Goal: Information Seeking & Learning: Learn about a topic

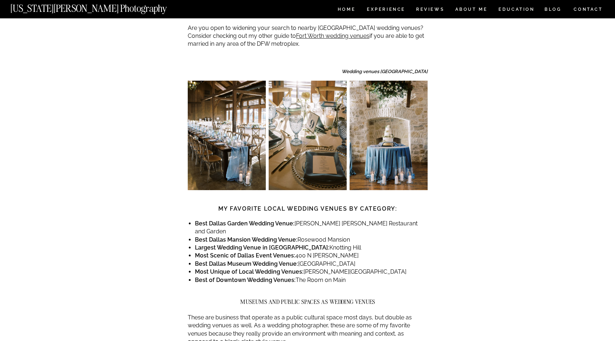
scroll to position [405, 0]
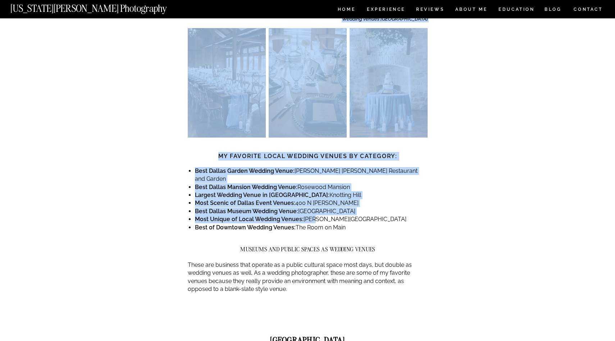
drag, startPoint x: 197, startPoint y: 148, endPoint x: 313, endPoint y: 184, distance: 121.8
click at [313, 215] on li "Most Unique of Local Wedding Venues: [PERSON_NAME][GEOGRAPHIC_DATA]" at bounding box center [311, 219] width 233 height 8
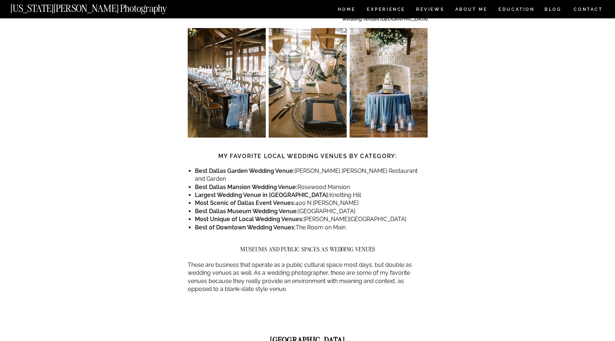
drag, startPoint x: 360, startPoint y: 192, endPoint x: 273, endPoint y: 149, distance: 96.7
click at [273, 167] on ul "Best Dallas Garden Wedding Venue: [PERSON_NAME][GEOGRAPHIC_DATA][PERSON_NAME] a…" at bounding box center [311, 199] width 233 height 64
click at [273, 167] on strong "Best Dallas Garden Wedding Venue:" at bounding box center [245, 170] width 100 height 7
drag, startPoint x: 202, startPoint y: 144, endPoint x: 338, endPoint y: 147, distance: 135.7
click at [338, 167] on li "Best Dallas Garden Wedding Venue: [PERSON_NAME][GEOGRAPHIC_DATA][PERSON_NAME] a…" at bounding box center [311, 175] width 233 height 16
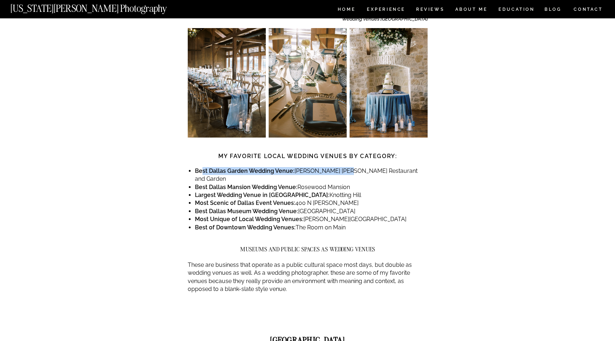
click at [338, 167] on li "Best Dallas Garden Wedding Venue: [PERSON_NAME][GEOGRAPHIC_DATA][PERSON_NAME] a…" at bounding box center [311, 175] width 233 height 16
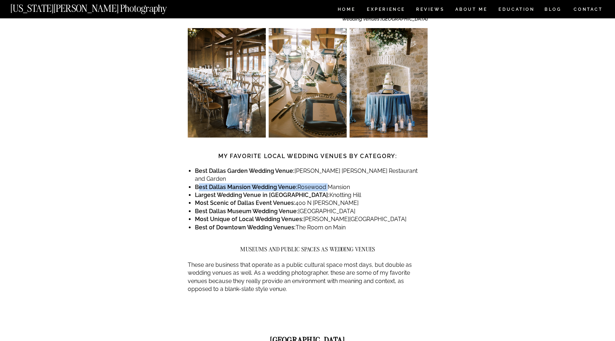
drag, startPoint x: 325, startPoint y: 156, endPoint x: 198, endPoint y: 157, distance: 126.7
click at [198, 183] on li "Best Dallas Mansion Wedding Venue: [GEOGRAPHIC_DATA]" at bounding box center [311, 187] width 233 height 8
click at [198, 184] on strong "Best Dallas Mansion Wedding Venue:" at bounding box center [246, 187] width 103 height 7
drag, startPoint x: 189, startPoint y: 164, endPoint x: 312, endPoint y: 164, distance: 122.7
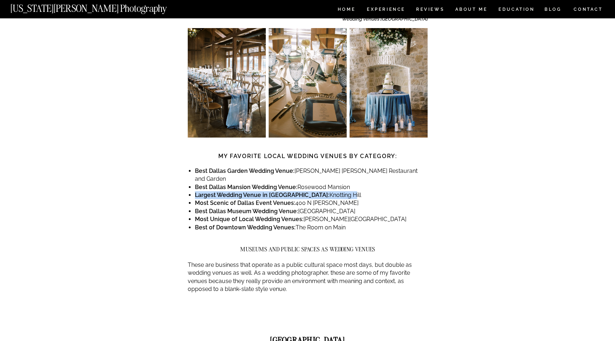
click at [312, 191] on li "Largest Wedding Venue in [GEOGRAPHIC_DATA]: [GEOGRAPHIC_DATA]" at bounding box center [311, 195] width 233 height 8
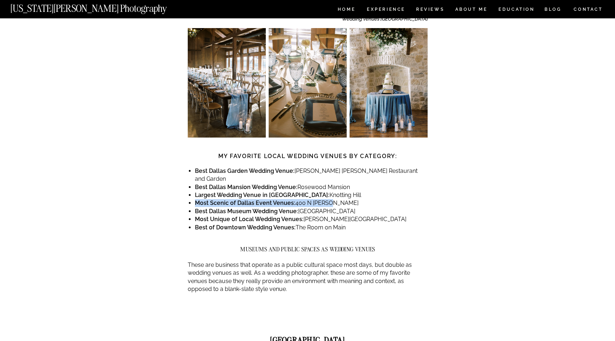
drag, startPoint x: 335, startPoint y: 169, endPoint x: 197, endPoint y: 169, distance: 138.5
click at [195, 199] on li "Most Scenic of Dallas Event Venues: [STREET_ADDRESS][PERSON_NAME]" at bounding box center [311, 203] width 233 height 8
click at [203, 199] on strong "Most Scenic of Dallas Event Venues:" at bounding box center [245, 202] width 100 height 7
drag, startPoint x: 195, startPoint y: 179, endPoint x: 371, endPoint y: 179, distance: 176.0
click at [369, 207] on li "Best [GEOGRAPHIC_DATA] Wedding Venue: [GEOGRAPHIC_DATA]" at bounding box center [311, 211] width 233 height 8
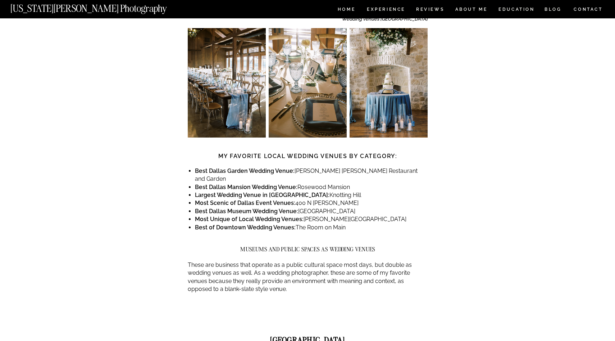
click at [371, 207] on li "Best [GEOGRAPHIC_DATA] Wedding Venue: [GEOGRAPHIC_DATA]" at bounding box center [311, 211] width 233 height 8
drag, startPoint x: 384, startPoint y: 189, endPoint x: 194, endPoint y: 183, distance: 190.4
click at [244, 224] on strong "Best of Downtown Wedding Venues:" at bounding box center [245, 227] width 101 height 7
drag, startPoint x: 213, startPoint y: 194, endPoint x: 346, endPoint y: 198, distance: 133.2
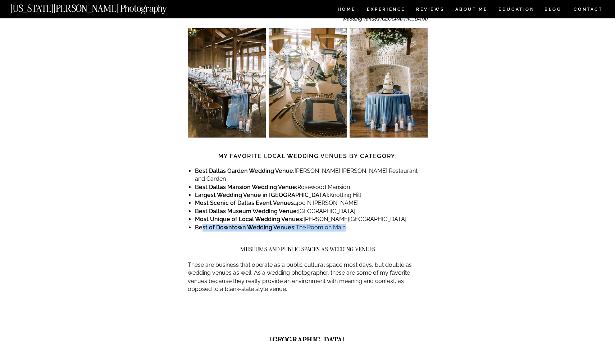
click at [346, 223] on li "Best of Downtown Wedding Venues: The Room on Main" at bounding box center [311, 227] width 233 height 8
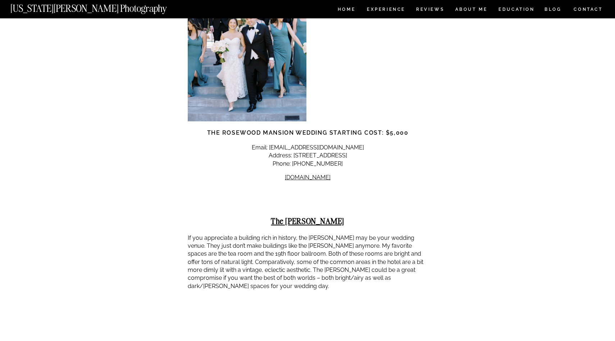
scroll to position [2454, 0]
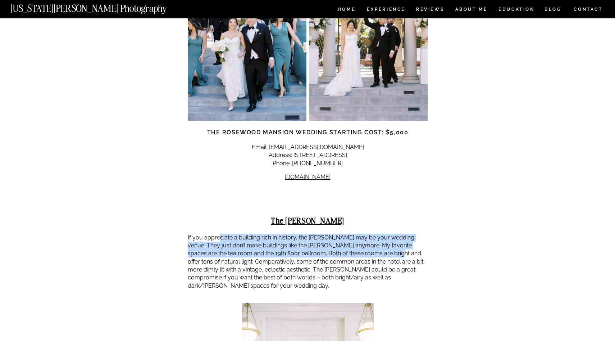
drag, startPoint x: 221, startPoint y: 173, endPoint x: 375, endPoint y: 196, distance: 155.7
click at [372, 234] on p "If you appreciate a building rich in history, the [PERSON_NAME] may be your wed…" at bounding box center [308, 262] width 240 height 56
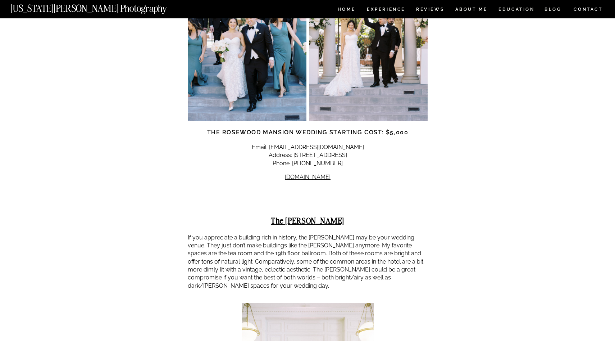
click at [375, 234] on p "If you appreciate a building rich in history, the [PERSON_NAME] may be your wed…" at bounding box center [308, 262] width 240 height 56
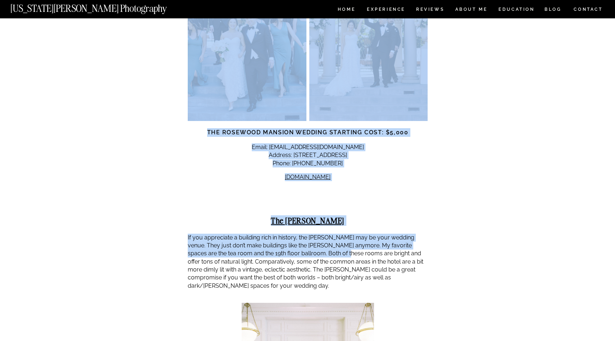
drag, startPoint x: 184, startPoint y: 185, endPoint x: 315, endPoint y: 189, distance: 130.3
click at [315, 234] on p "If you appreciate a building rich in history, the [PERSON_NAME] may be your wed…" at bounding box center [308, 262] width 240 height 56
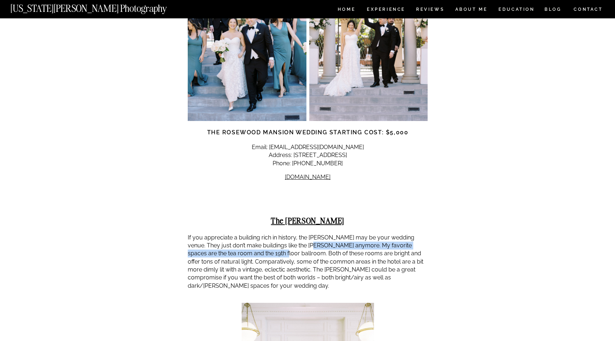
drag, startPoint x: 298, startPoint y: 179, endPoint x: 249, endPoint y: 193, distance: 50.8
click at [249, 234] on p "If you appreciate a building rich in history, the [PERSON_NAME] may be your wed…" at bounding box center [308, 262] width 240 height 56
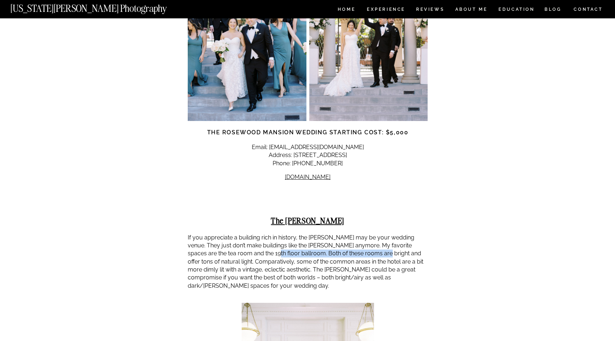
drag, startPoint x: 238, startPoint y: 191, endPoint x: 352, endPoint y: 191, distance: 114.1
click at [352, 234] on p "If you appreciate a building rich in history, the [PERSON_NAME] may be your wed…" at bounding box center [308, 262] width 240 height 56
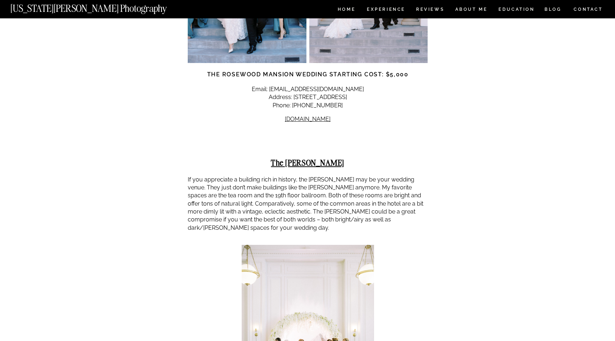
scroll to position [2513, 0]
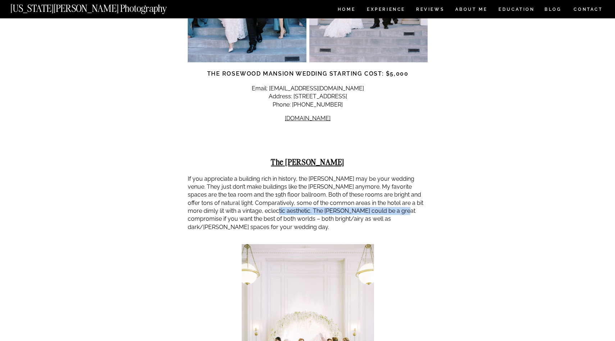
drag, startPoint x: 250, startPoint y: 144, endPoint x: 379, endPoint y: 146, distance: 129.2
click at [379, 175] on p "If you appreciate a building rich in history, the [PERSON_NAME] may be your wed…" at bounding box center [308, 203] width 240 height 56
click at [401, 175] on p "If you appreciate a building rich in history, the [PERSON_NAME] may be your wed…" at bounding box center [308, 203] width 240 height 56
drag, startPoint x: 190, startPoint y: 144, endPoint x: 270, endPoint y: 146, distance: 79.9
click at [270, 175] on p "If you appreciate a building rich in history, the [PERSON_NAME] may be your wed…" at bounding box center [308, 203] width 240 height 56
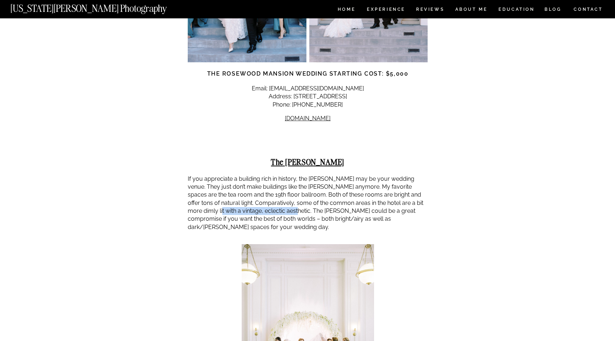
click at [270, 175] on p "If you appreciate a building rich in history, the [PERSON_NAME] may be your wed…" at bounding box center [308, 203] width 240 height 56
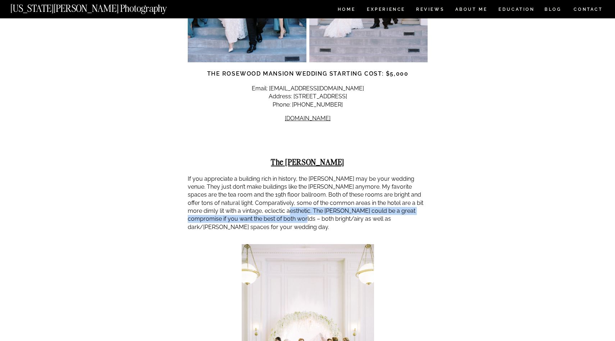
drag, startPoint x: 263, startPoint y: 146, endPoint x: 264, endPoint y: 150, distance: 4.0
click at [266, 175] on p "If you appreciate a building rich in history, the [PERSON_NAME] may be your wed…" at bounding box center [308, 203] width 240 height 56
click at [263, 175] on p "If you appreciate a building rich in history, the [PERSON_NAME] may be your wed…" at bounding box center [308, 203] width 240 height 56
drag, startPoint x: 266, startPoint y: 150, endPoint x: 341, endPoint y: 156, distance: 74.7
click at [341, 175] on p "If you appreciate a building rich in history, the [PERSON_NAME] may be your wed…" at bounding box center [308, 203] width 240 height 56
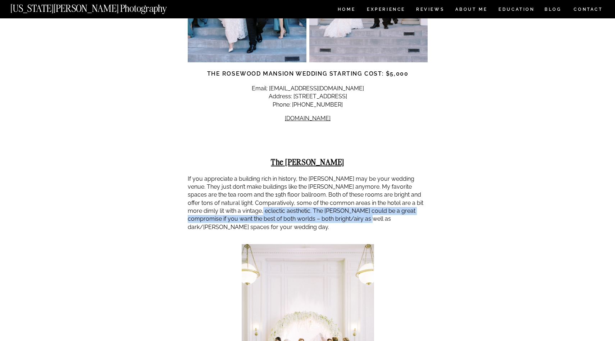
click at [341, 175] on p "If you appreciate a building rich in history, the [PERSON_NAME] may be your wed…" at bounding box center [308, 203] width 240 height 56
drag, startPoint x: 259, startPoint y: 146, endPoint x: 311, endPoint y: 163, distance: 54.3
click at [311, 175] on p "If you appreciate a building rich in history, the [PERSON_NAME] may be your wed…" at bounding box center [308, 203] width 240 height 56
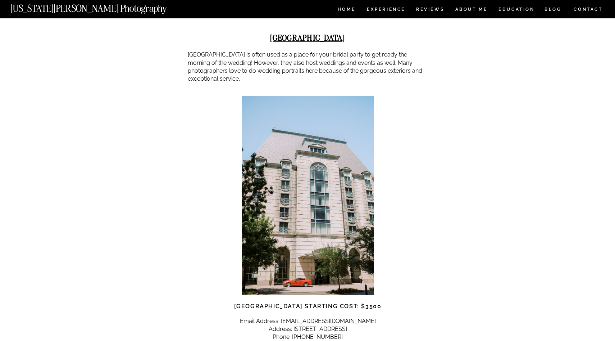
scroll to position [2941, 0]
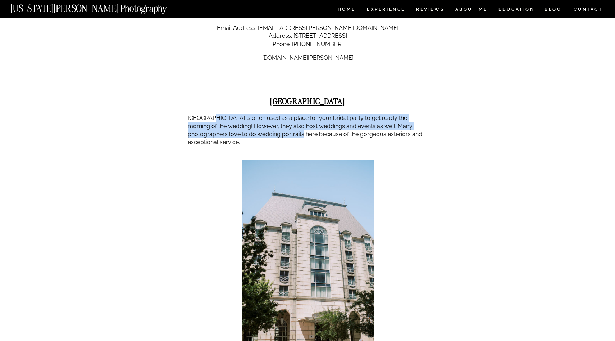
drag, startPoint x: 214, startPoint y: 57, endPoint x: 300, endPoint y: 73, distance: 87.8
click at [300, 114] on p "[GEOGRAPHIC_DATA] is often used as a place for your bridal party to get ready t…" at bounding box center [308, 130] width 240 height 32
drag, startPoint x: 300, startPoint y: 77, endPoint x: 218, endPoint y: 58, distance: 84.4
click at [218, 114] on p "[GEOGRAPHIC_DATA] is often used as a place for your bridal party to get ready t…" at bounding box center [308, 130] width 240 height 32
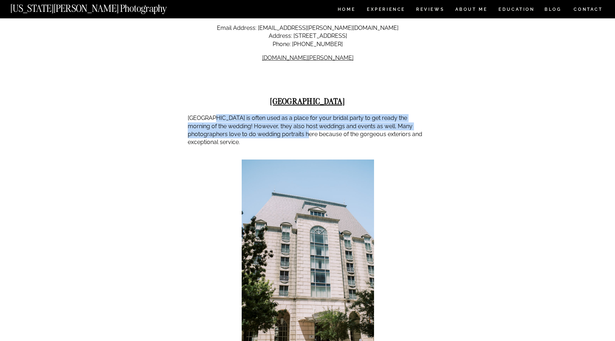
click at [218, 114] on p "[GEOGRAPHIC_DATA] is often used as a place for your bridal party to get ready t…" at bounding box center [308, 130] width 240 height 32
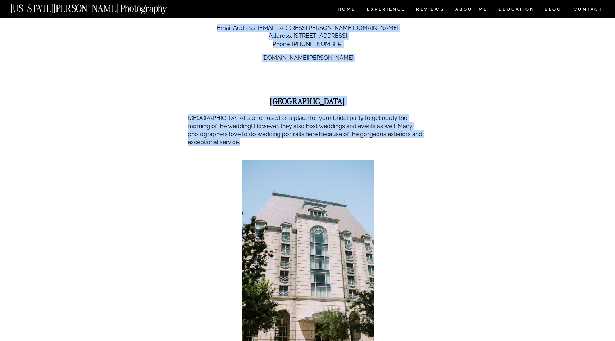
drag, startPoint x: 190, startPoint y: 56, endPoint x: 289, endPoint y: 86, distance: 102.9
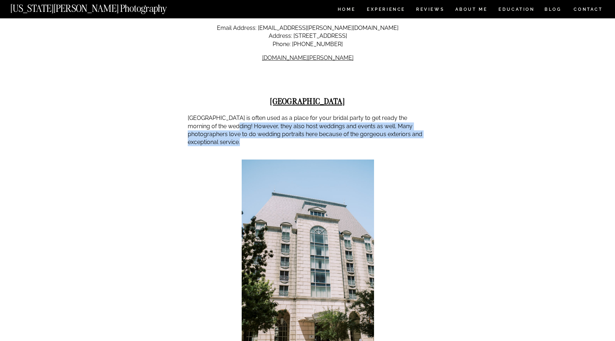
drag, startPoint x: 238, startPoint y: 80, endPoint x: 206, endPoint y: 63, distance: 35.9
click at [206, 114] on p "[GEOGRAPHIC_DATA] is often used as a place for your bridal party to get ready t…" at bounding box center [308, 130] width 240 height 32
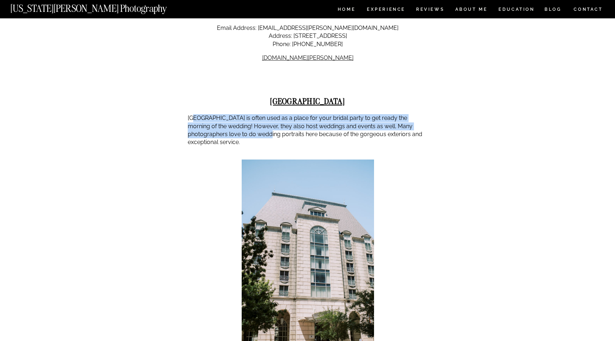
drag, startPoint x: 195, startPoint y: 58, endPoint x: 271, endPoint y: 73, distance: 77.5
click at [270, 114] on p "[GEOGRAPHIC_DATA] is often used as a place for your bridal party to get ready t…" at bounding box center [308, 130] width 240 height 32
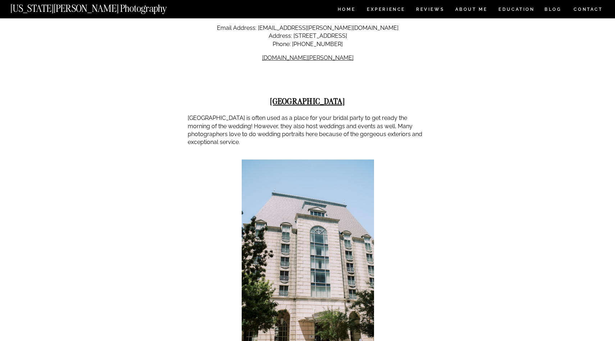
click at [271, 114] on p "[GEOGRAPHIC_DATA] is often used as a place for your bridal party to get ready t…" at bounding box center [308, 130] width 240 height 32
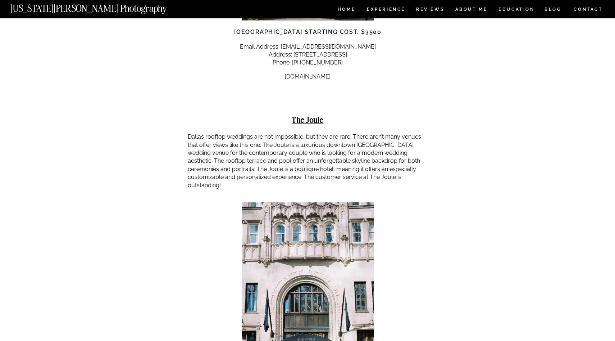
scroll to position [3278, 0]
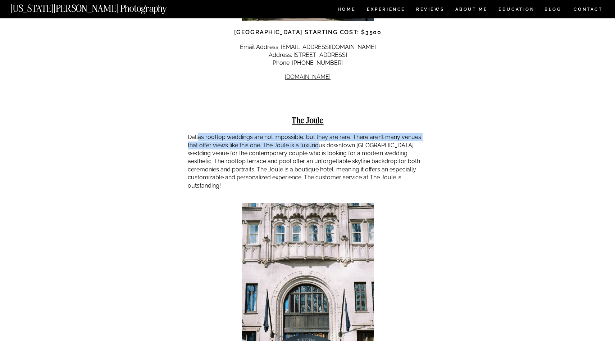
drag, startPoint x: 212, startPoint y: 71, endPoint x: 334, endPoint y: 87, distance: 123.4
click at [334, 133] on p "Dallas rooftop weddings are not impossible, but they are rare. There aren’t man…" at bounding box center [308, 161] width 240 height 56
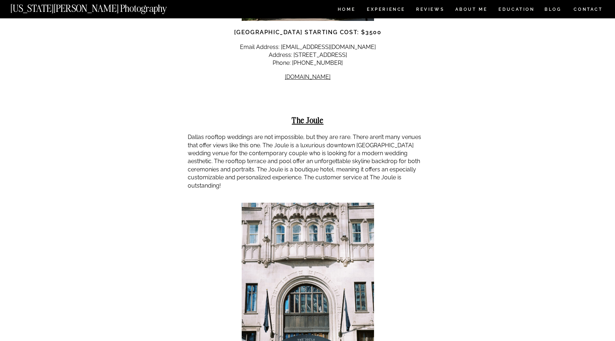
click at [335, 133] on p "Dallas rooftop weddings are not impossible, but they are rare. There aren’t man…" at bounding box center [308, 161] width 240 height 56
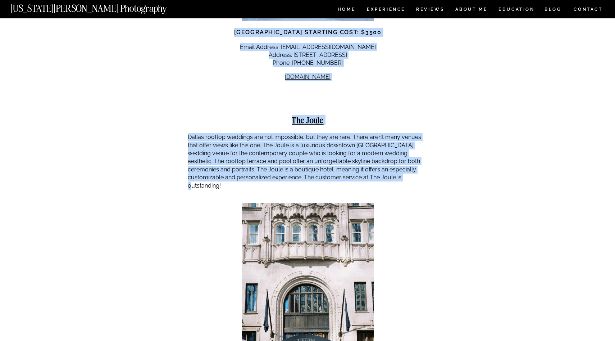
drag, startPoint x: 405, startPoint y: 113, endPoint x: 187, endPoint y: 72, distance: 221.6
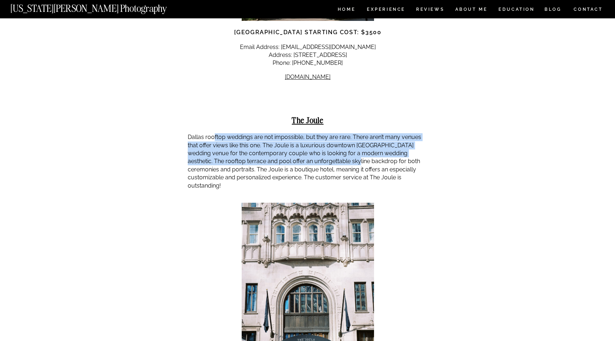
drag, startPoint x: 220, startPoint y: 76, endPoint x: 331, endPoint y: 93, distance: 112.2
click at [331, 133] on p "Dallas rooftop weddings are not impossible, but they are rare. There aren’t man…" at bounding box center [308, 161] width 240 height 56
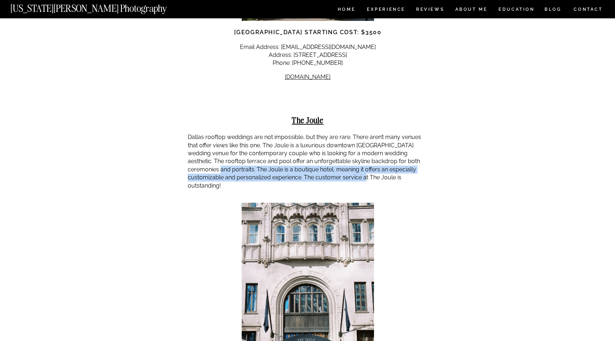
drag, startPoint x: 205, startPoint y: 103, endPoint x: 347, endPoint y: 112, distance: 142.1
click at [346, 133] on p "Dallas rooftop weddings are not impossible, but they are rare. There aren’t man…" at bounding box center [308, 161] width 240 height 56
click at [347, 133] on p "Dallas rooftop weddings are not impossible, but they are rare. There aren’t man…" at bounding box center [308, 161] width 240 height 56
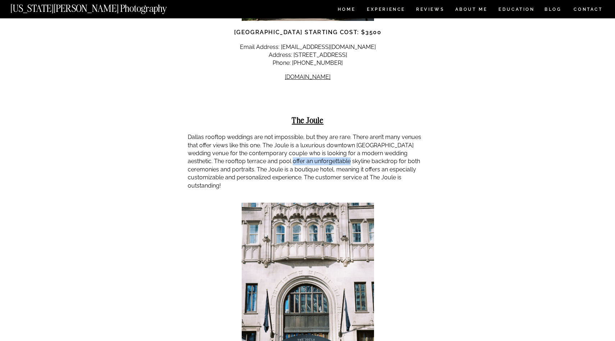
drag, startPoint x: 261, startPoint y: 97, endPoint x: 320, endPoint y: 100, distance: 59.1
click at [320, 133] on p "Dallas rooftop weddings are not impossible, but they are rare. There aren’t man…" at bounding box center [308, 161] width 240 height 56
drag, startPoint x: 218, startPoint y: 105, endPoint x: 382, endPoint y: 109, distance: 163.8
click at [382, 133] on p "Dallas rooftop weddings are not impossible, but they are rare. There aren’t man…" at bounding box center [308, 161] width 240 height 56
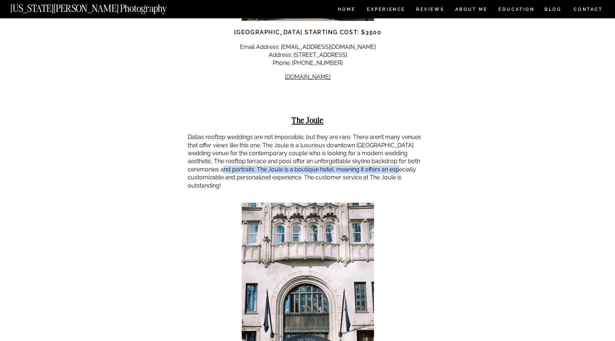
click at [382, 133] on p "Dallas rooftop weddings are not impossible, but they are rare. There aren’t man…" at bounding box center [308, 161] width 240 height 56
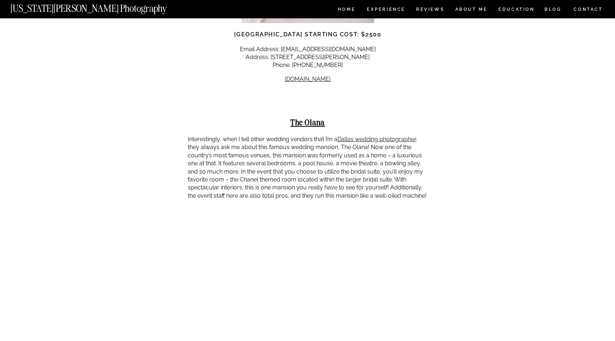
scroll to position [4535, 0]
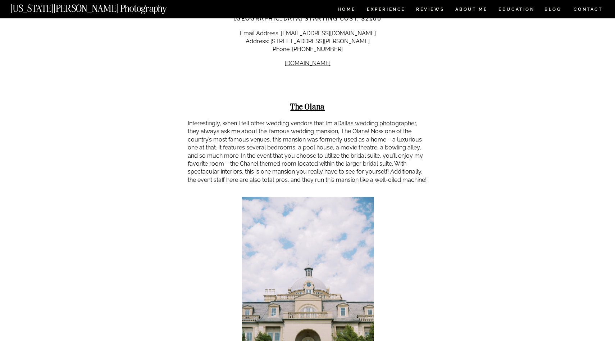
drag, startPoint x: 223, startPoint y: 44, endPoint x: 350, endPoint y: 46, distance: 126.3
click at [350, 119] on p "Interestingly, when I tell other wedding vendors that I’m a Dallas wedding phot…" at bounding box center [308, 151] width 240 height 64
drag, startPoint x: 350, startPoint y: 46, endPoint x: 281, endPoint y: 45, distance: 68.7
click at [281, 119] on p "Interestingly, when I tell other wedding vendors that I’m a Dallas wedding phot…" at bounding box center [308, 151] width 240 height 64
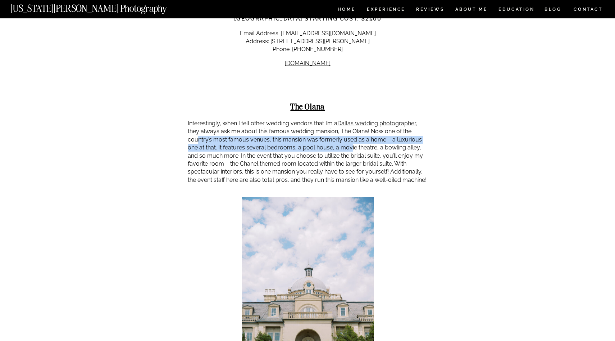
drag, startPoint x: 198, startPoint y: 51, endPoint x: 350, endPoint y: 60, distance: 152.1
click at [350, 119] on p "Interestingly, when I tell other wedding vendors that I’m a Dallas wedding phot…" at bounding box center [308, 151] width 240 height 64
drag, startPoint x: 275, startPoint y: 55, endPoint x: 411, endPoint y: 61, distance: 136.5
click at [411, 119] on p "Interestingly, when I tell other wedding vendors that I’m a Dallas wedding phot…" at bounding box center [308, 151] width 240 height 64
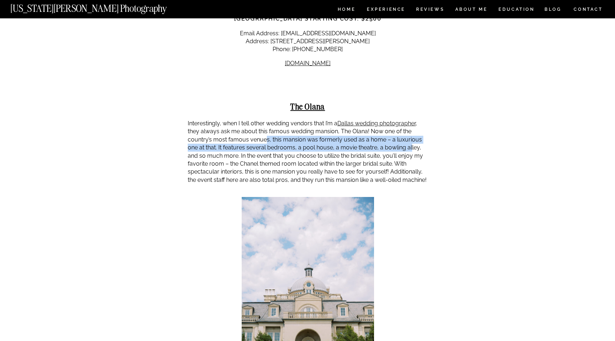
click at [411, 119] on p "Interestingly, when I tell other wedding vendors that I’m a Dallas wedding phot…" at bounding box center [308, 151] width 240 height 64
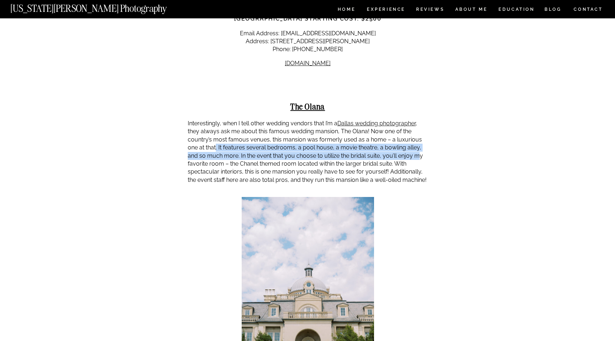
drag, startPoint x: 216, startPoint y: 61, endPoint x: 417, endPoint y: 64, distance: 201.2
click at [417, 119] on p "Interestingly, when I tell other wedding vendors that I’m a Dallas wedding phot…" at bounding box center [308, 151] width 240 height 64
drag, startPoint x: 213, startPoint y: 66, endPoint x: 417, endPoint y: 69, distance: 204.1
click at [417, 119] on p "Interestingly, when I tell other wedding vendors that I’m a Dallas wedding phot…" at bounding box center [308, 151] width 240 height 64
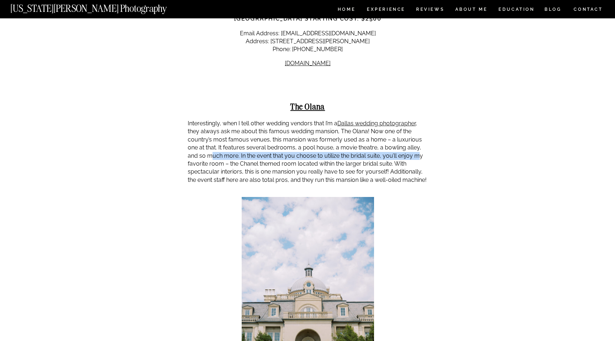
click at [417, 119] on p "Interestingly, when I tell other wedding vendors that I’m a Dallas wedding phot…" at bounding box center [308, 151] width 240 height 64
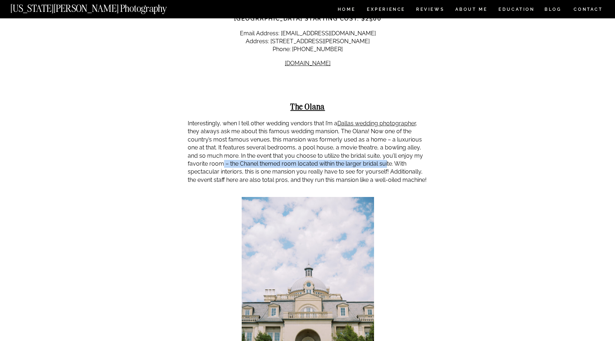
drag, startPoint x: 224, startPoint y: 77, endPoint x: 387, endPoint y: 77, distance: 163.0
click at [387, 119] on p "Interestingly, when I tell other wedding vendors that I’m a Dallas wedding phot…" at bounding box center [308, 151] width 240 height 64
click at [417, 119] on p "Interestingly, when I tell other wedding vendors that I’m a Dallas wedding phot…" at bounding box center [308, 151] width 240 height 64
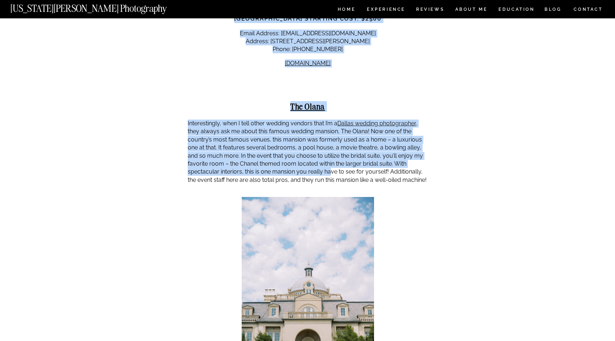
drag, startPoint x: 185, startPoint y: 83, endPoint x: 330, endPoint y: 83, distance: 145.4
click at [330, 119] on p "Interestingly, when I tell other wedding vendors that I’m a Dallas wedding phot…" at bounding box center [308, 151] width 240 height 64
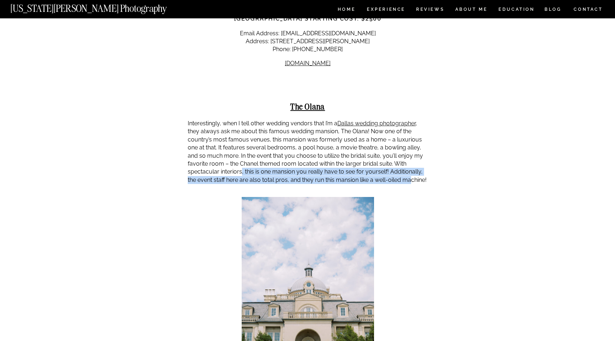
drag, startPoint x: 241, startPoint y: 85, endPoint x: 412, endPoint y: 93, distance: 171.1
click at [412, 119] on p "Interestingly, when I tell other wedding vendors that I’m a Dallas wedding phot…" at bounding box center [308, 151] width 240 height 64
drag, startPoint x: 259, startPoint y: 93, endPoint x: 329, endPoint y: 99, distance: 70.5
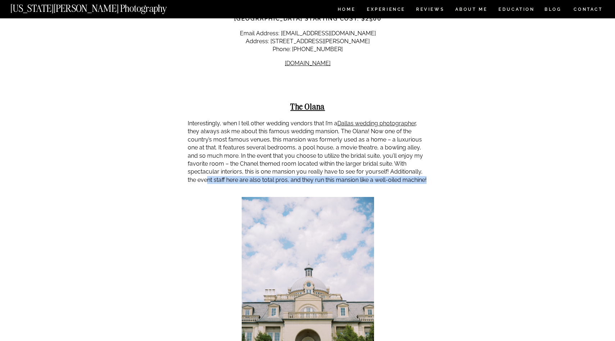
drag, startPoint x: 383, startPoint y: 99, endPoint x: 409, endPoint y: 99, distance: 25.6
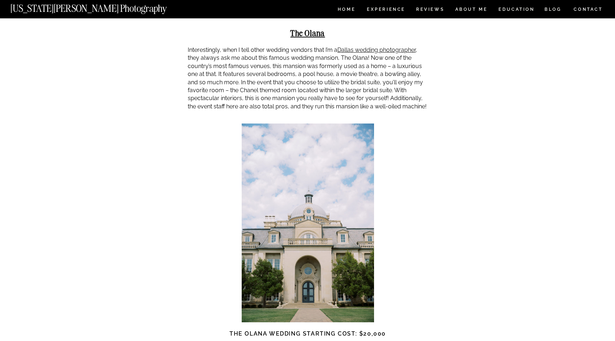
scroll to position [4620, 0]
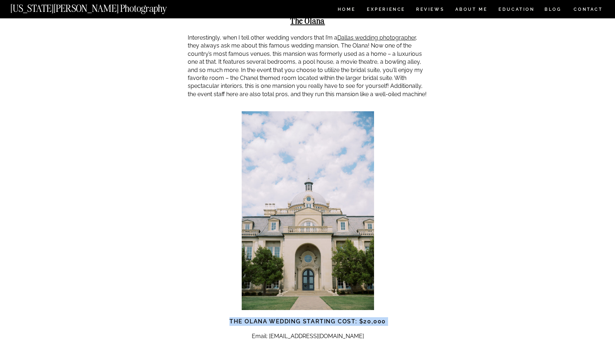
drag, startPoint x: 242, startPoint y: 239, endPoint x: 402, endPoint y: 229, distance: 160.5
click at [402, 317] on h3 "The Olana Wedding Starting Cost: $20,000" at bounding box center [308, 321] width 240 height 9
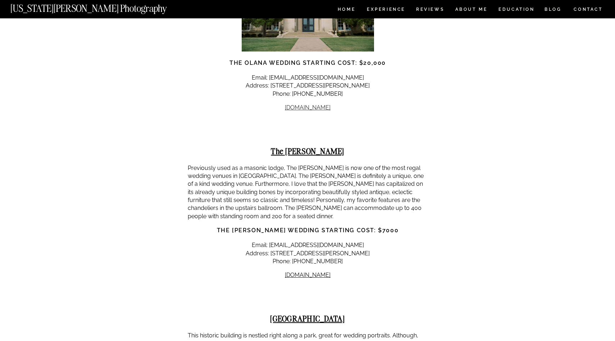
scroll to position [4878, 0]
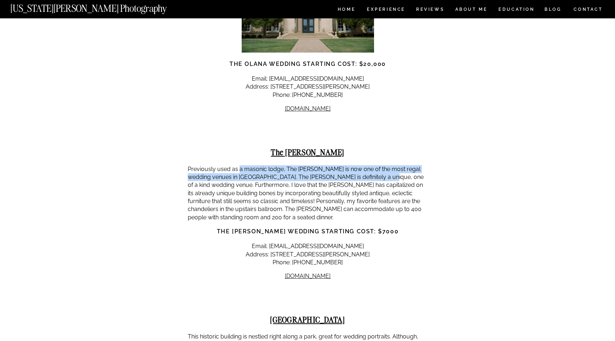
drag, startPoint x: 240, startPoint y: 78, endPoint x: 380, endPoint y: 88, distance: 140.7
click at [380, 165] on p "Previously used as a masonic lodge, The [PERSON_NAME] is now one of the most re…" at bounding box center [308, 193] width 240 height 56
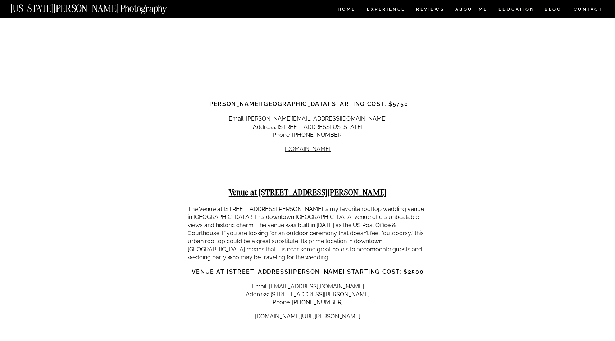
scroll to position [7399, 0]
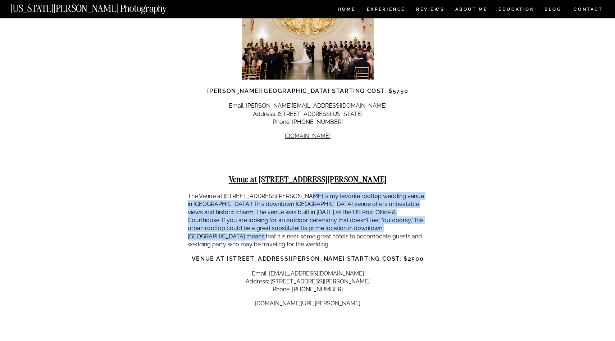
drag, startPoint x: 294, startPoint y: 85, endPoint x: 415, endPoint y: 125, distance: 127.1
click at [415, 192] on p "The Venue at [STREET_ADDRESS][PERSON_NAME] is my favorite rooftop wedding venue…" at bounding box center [308, 220] width 240 height 56
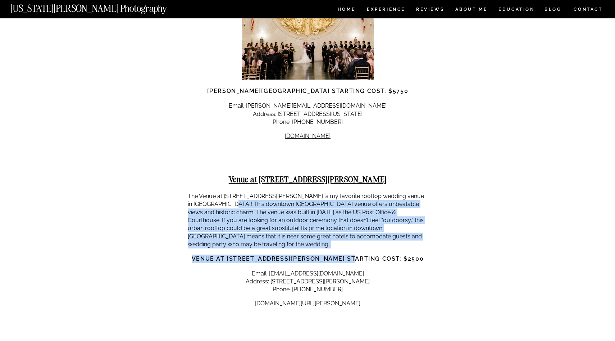
drag, startPoint x: 231, startPoint y: 92, endPoint x: 384, endPoint y: 136, distance: 159.1
click at [384, 255] on strong "Venue at [STREET_ADDRESS][PERSON_NAME] Starting Cost: $2500" at bounding box center [308, 258] width 232 height 7
drag, startPoint x: 214, startPoint y: 100, endPoint x: 371, endPoint y: 141, distance: 162.3
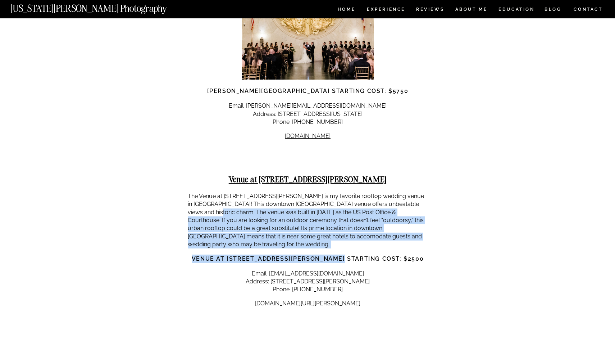
click at [371, 255] on strong "Venue at [STREET_ADDRESS][PERSON_NAME] Starting Cost: $2500" at bounding box center [308, 258] width 232 height 7
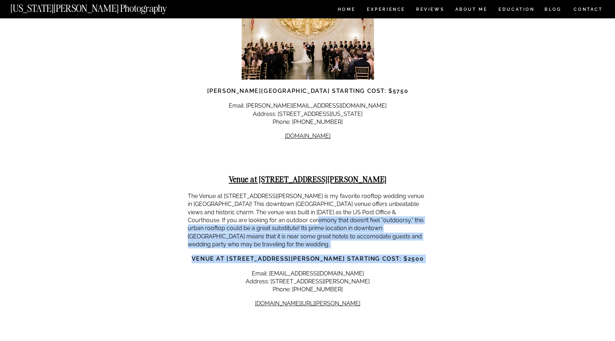
drag, startPoint x: 375, startPoint y: 146, endPoint x: 276, endPoint y: 107, distance: 107.3
click at [276, 192] on p "The Venue at [STREET_ADDRESS][PERSON_NAME] is my favorite rooftop wedding venue…" at bounding box center [308, 220] width 240 height 56
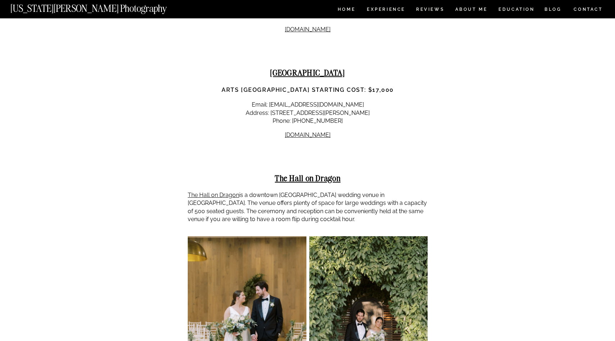
scroll to position [7818, 0]
